Goal: Task Accomplishment & Management: Use online tool/utility

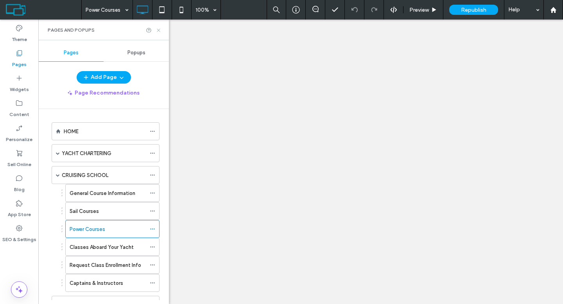
click at [157, 30] on use at bounding box center [158, 30] width 3 height 3
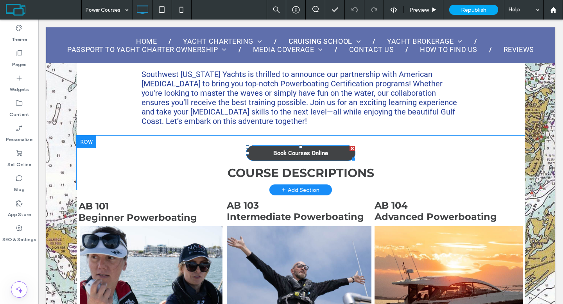
scroll to position [415, 0]
click at [349, 147] on div at bounding box center [351, 148] width 5 height 5
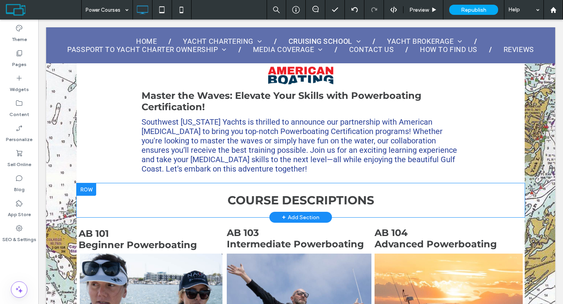
scroll to position [226, 0]
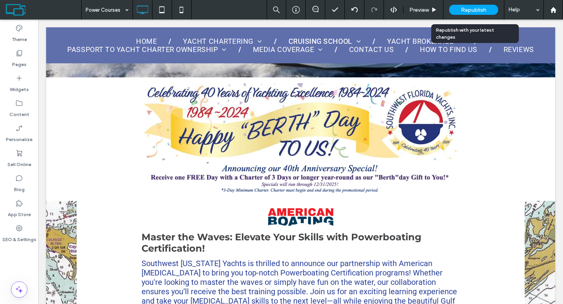
click at [464, 8] on span "Republish" at bounding box center [473, 10] width 25 height 7
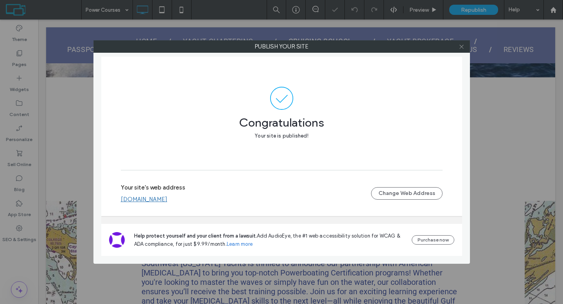
click at [461, 49] on icon at bounding box center [461, 47] width 6 height 6
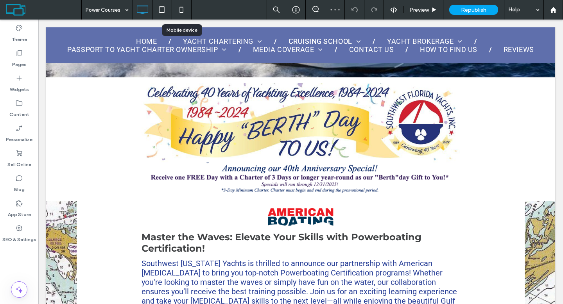
click at [181, 11] on icon at bounding box center [181, 10] width 16 height 16
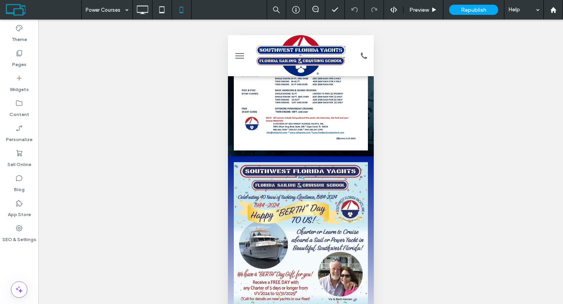
scroll to position [1434, 0]
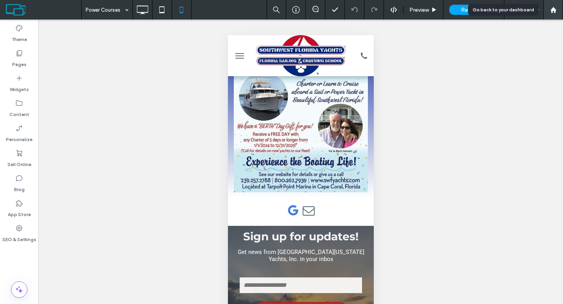
click at [554, 8] on use at bounding box center [553, 10] width 6 height 6
